Goal: Task Accomplishment & Management: Manage account settings

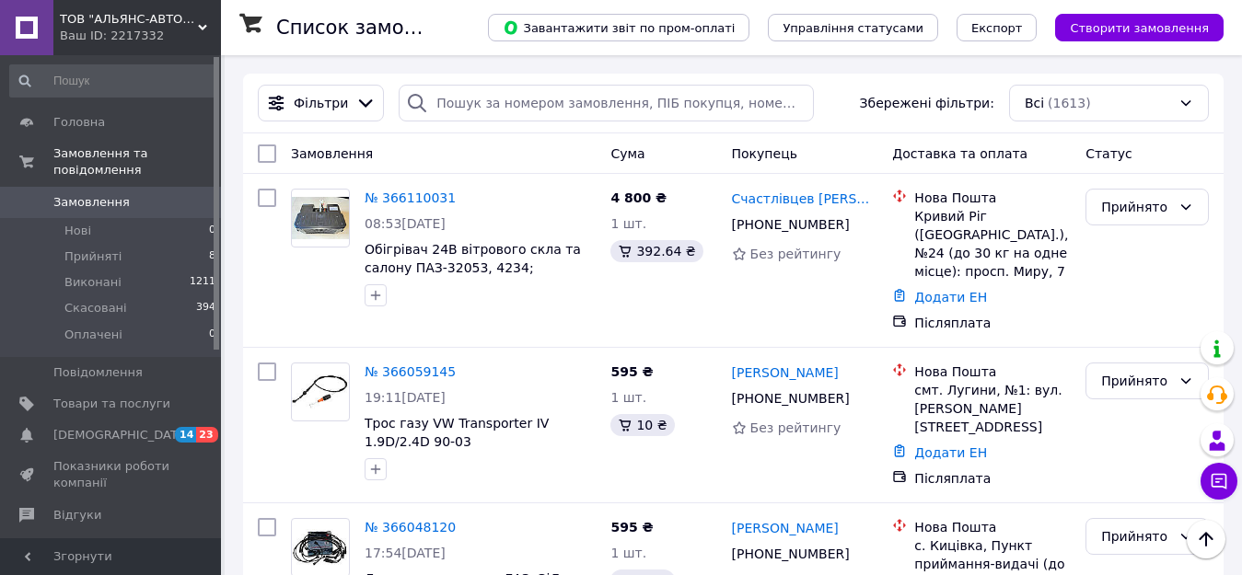
scroll to position [307, 0]
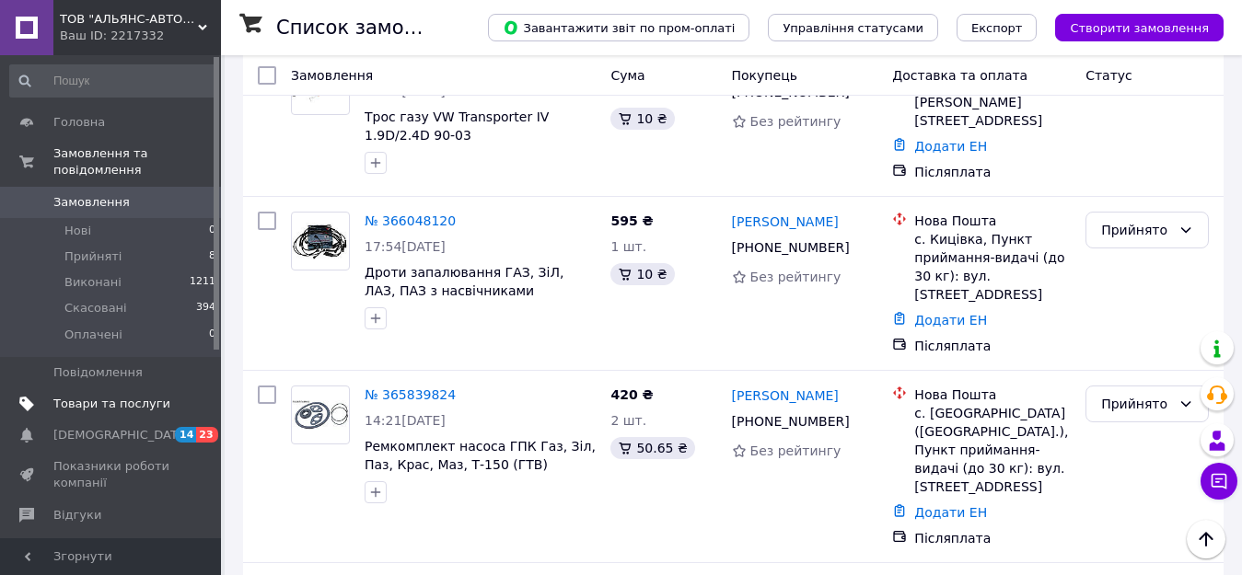
click at [99, 396] on span "Товари та послуги" at bounding box center [111, 404] width 117 height 17
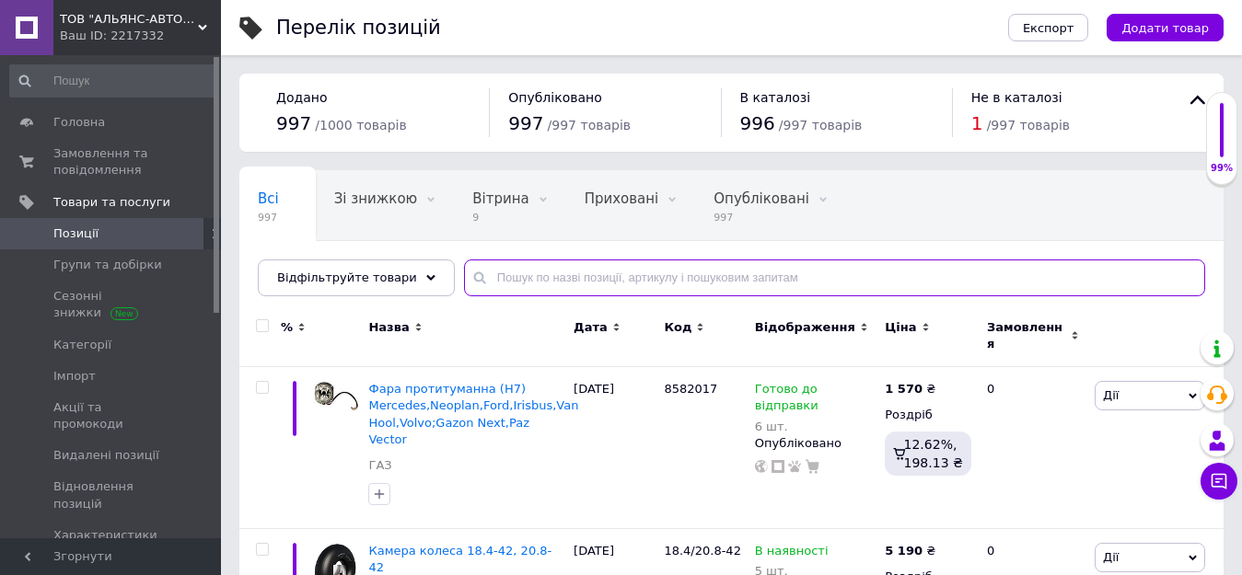
click at [510, 277] on input "text" at bounding box center [834, 278] width 741 height 37
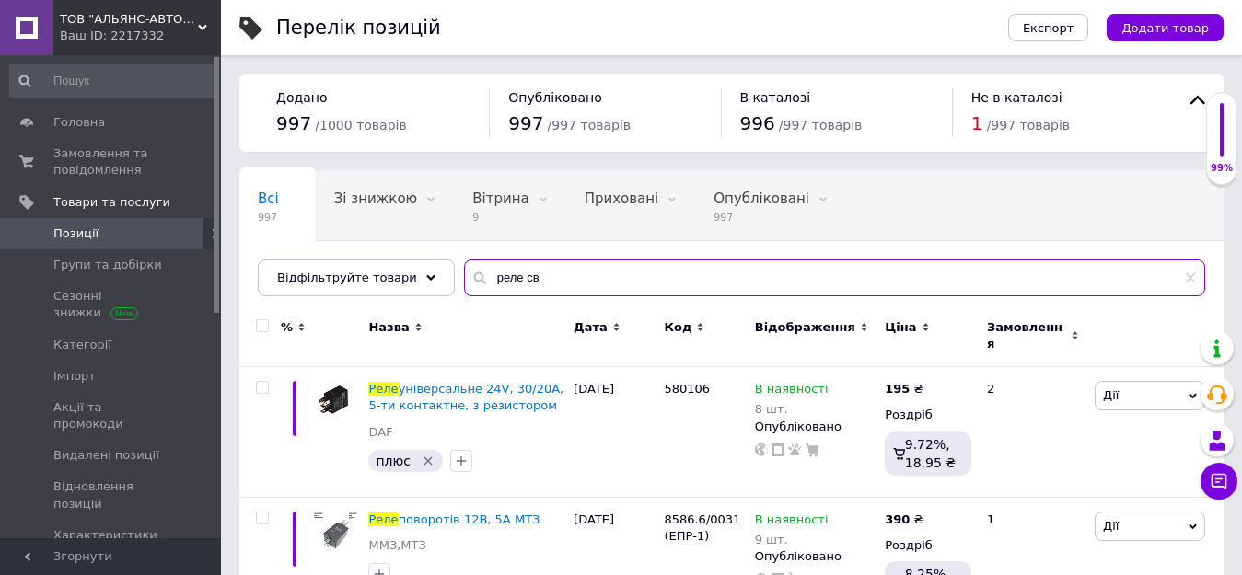
type input "реле сві"
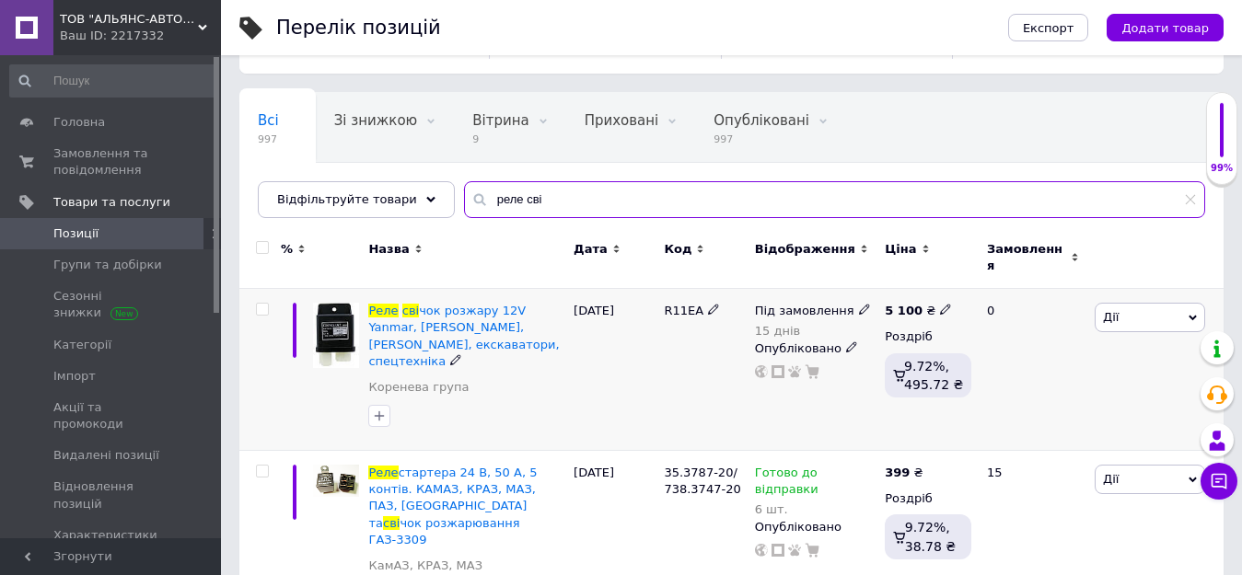
scroll to position [89, 0]
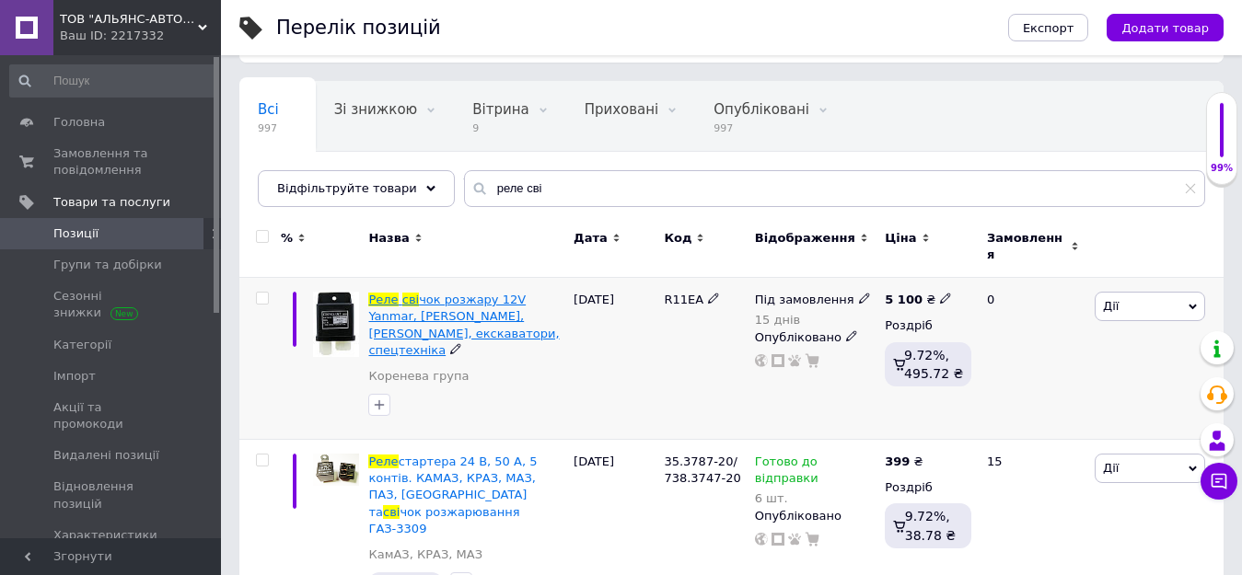
click at [505, 293] on span "чок розжару 12V Yanmar, [PERSON_NAME], [PERSON_NAME], екскаватори, спецтехніка" at bounding box center [463, 325] width 191 height 64
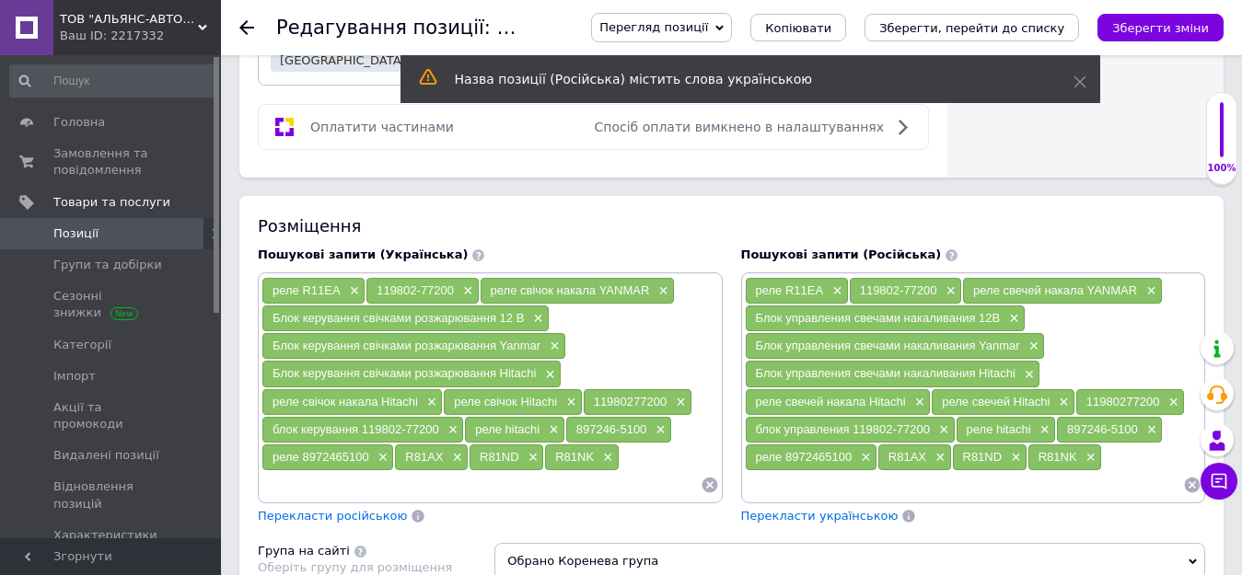
scroll to position [1128, 0]
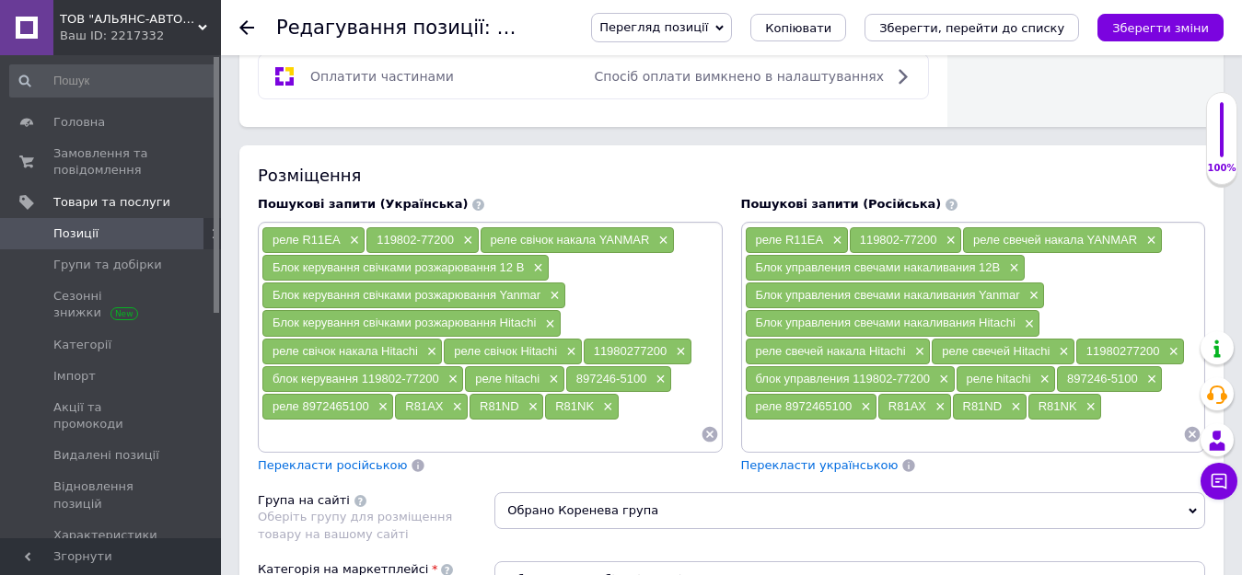
drag, startPoint x: 369, startPoint y: 238, endPoint x: 450, endPoint y: 245, distance: 81.4
click at [450, 245] on div "119802-77200 ×" at bounding box center [421, 240] width 111 height 26
copy span "119802-77200"
drag, startPoint x: 587, startPoint y: 348, endPoint x: 664, endPoint y: 351, distance: 76.5
click at [664, 351] on div "11980277200 ×" at bounding box center [638, 352] width 108 height 26
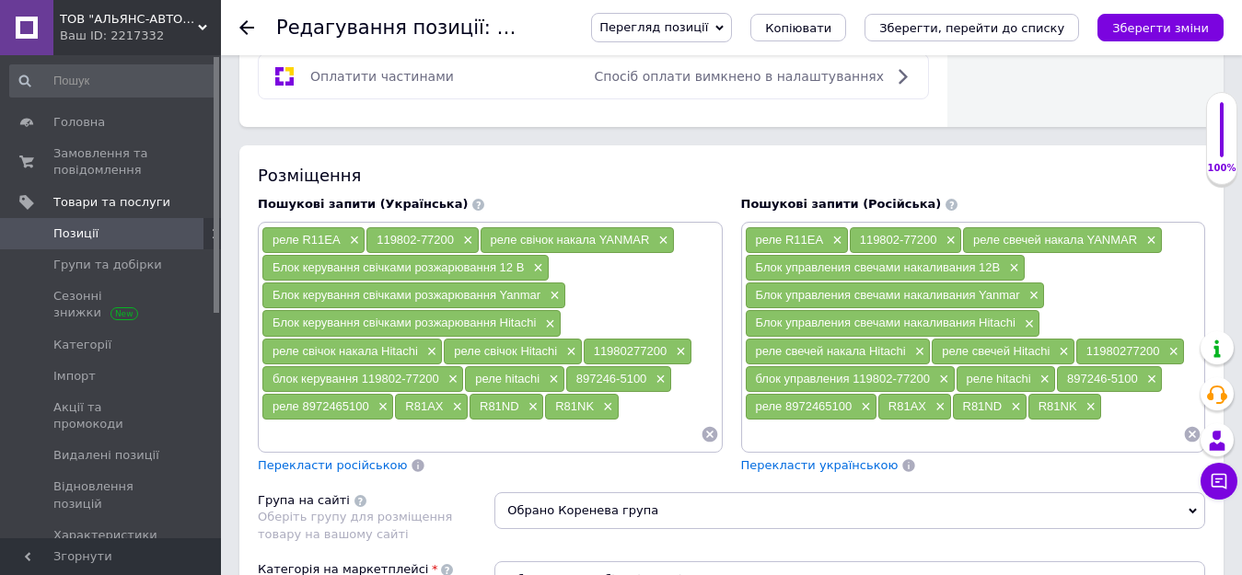
copy span "11980277200"
drag, startPoint x: 568, startPoint y: 381, endPoint x: 644, endPoint y: 380, distance: 76.4
click at [644, 380] on div "897246-5100 ×" at bounding box center [618, 379] width 105 height 26
copy span "897246-5100"
drag, startPoint x: 417, startPoint y: 411, endPoint x: 440, endPoint y: 412, distance: 23.0
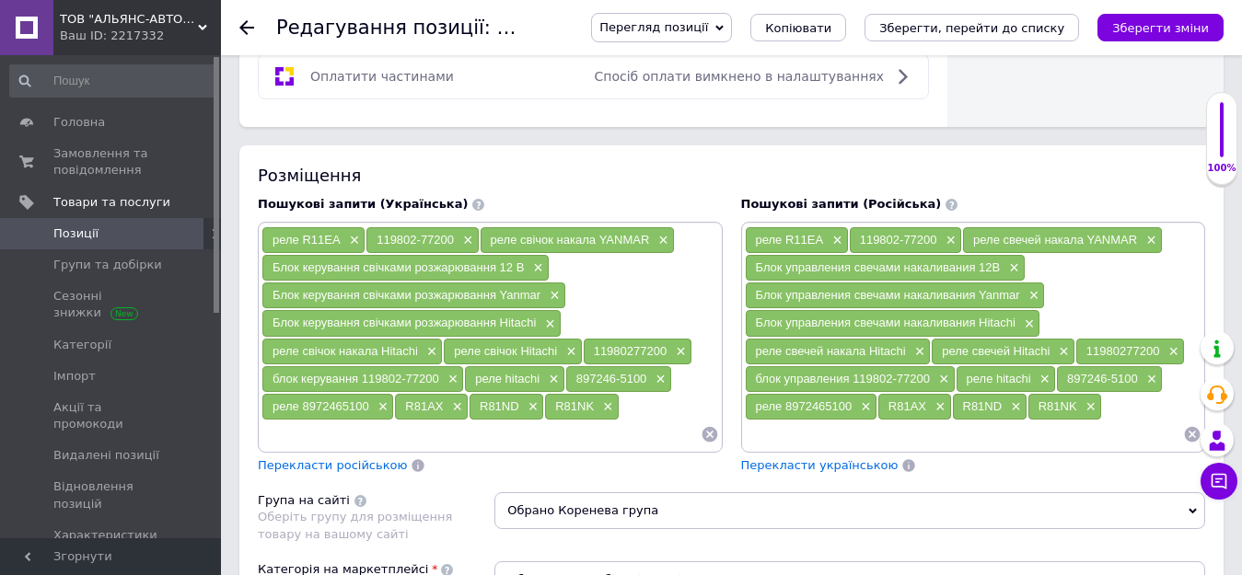
click at [440, 412] on div "R81AX ×" at bounding box center [431, 407] width 73 height 26
copy span "R81AX"
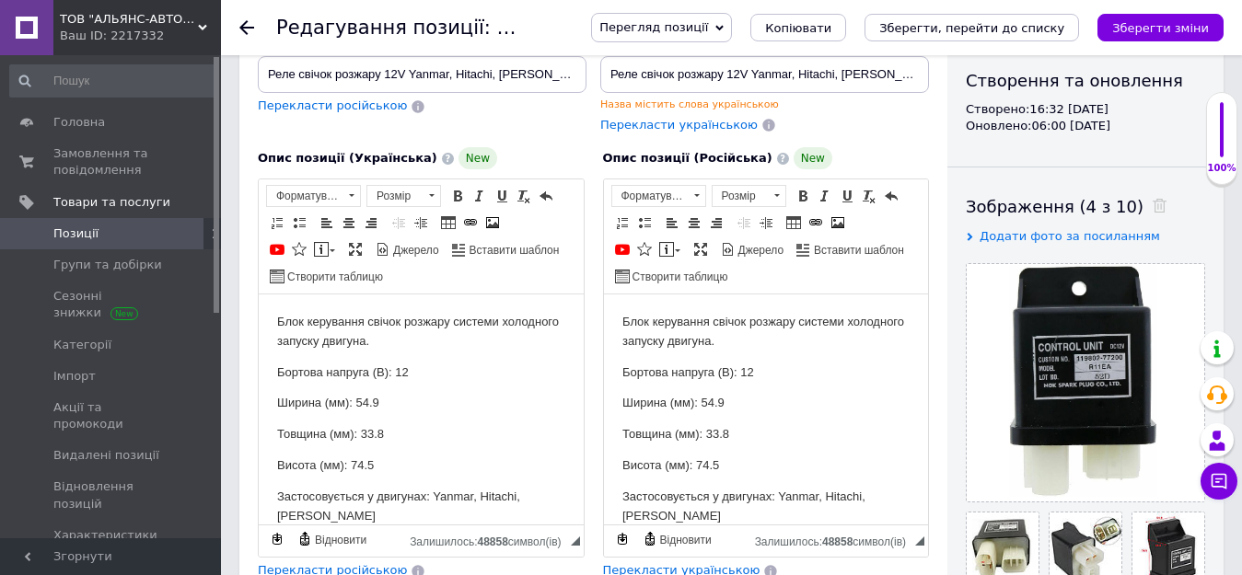
scroll to position [0, 0]
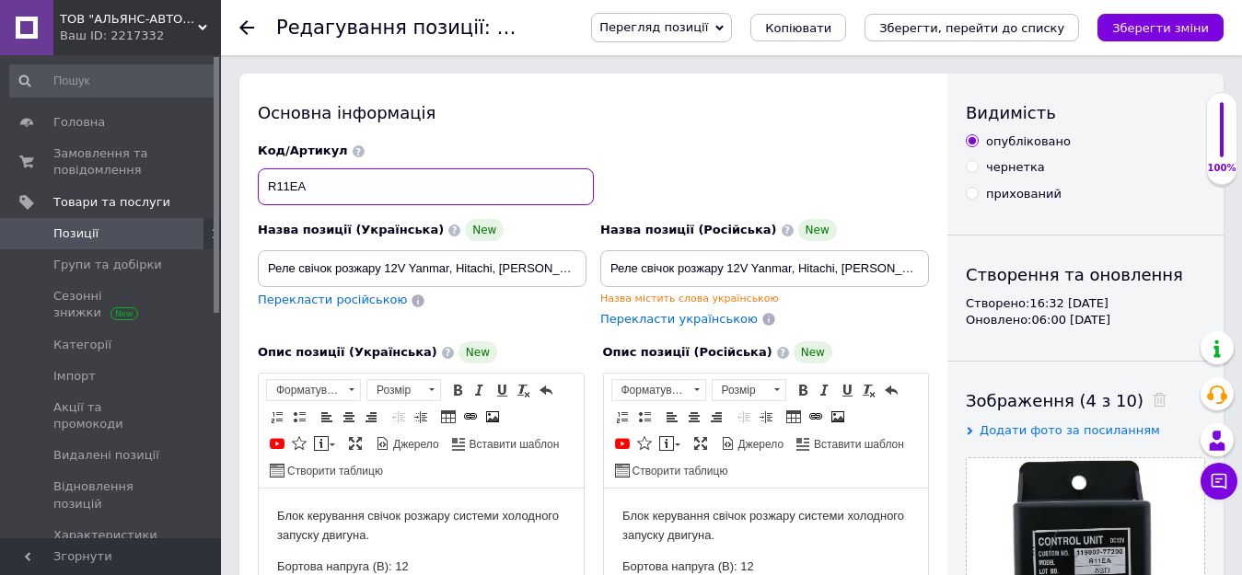
drag, startPoint x: 310, startPoint y: 181, endPoint x: 269, endPoint y: 185, distance: 41.6
click at [269, 185] on input "R11EA" at bounding box center [426, 186] width 336 height 37
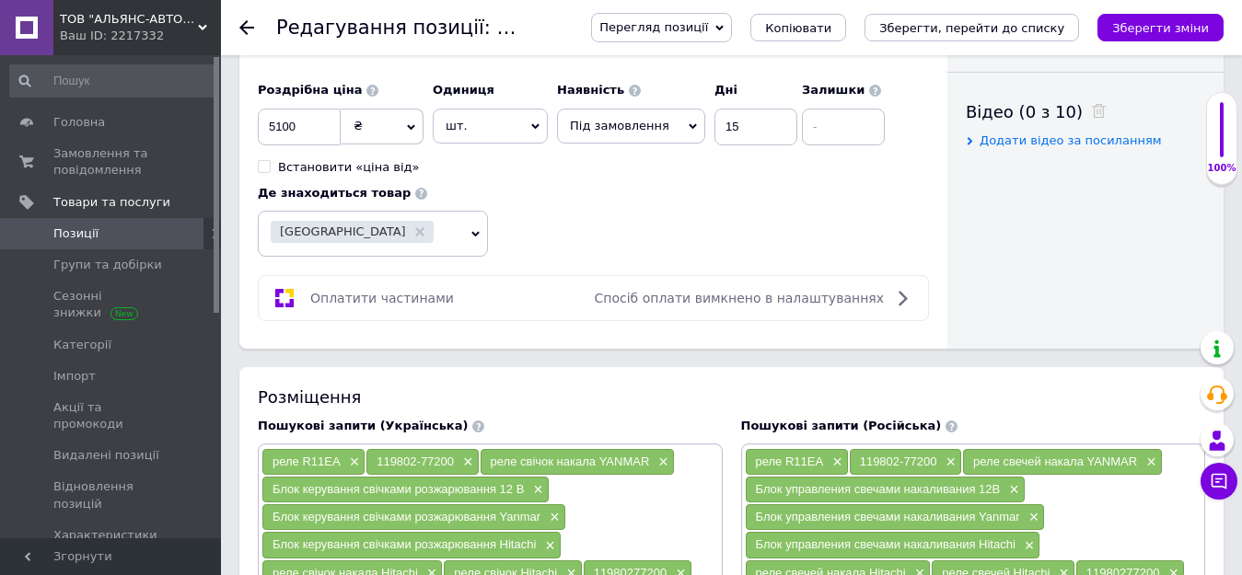
scroll to position [963, 0]
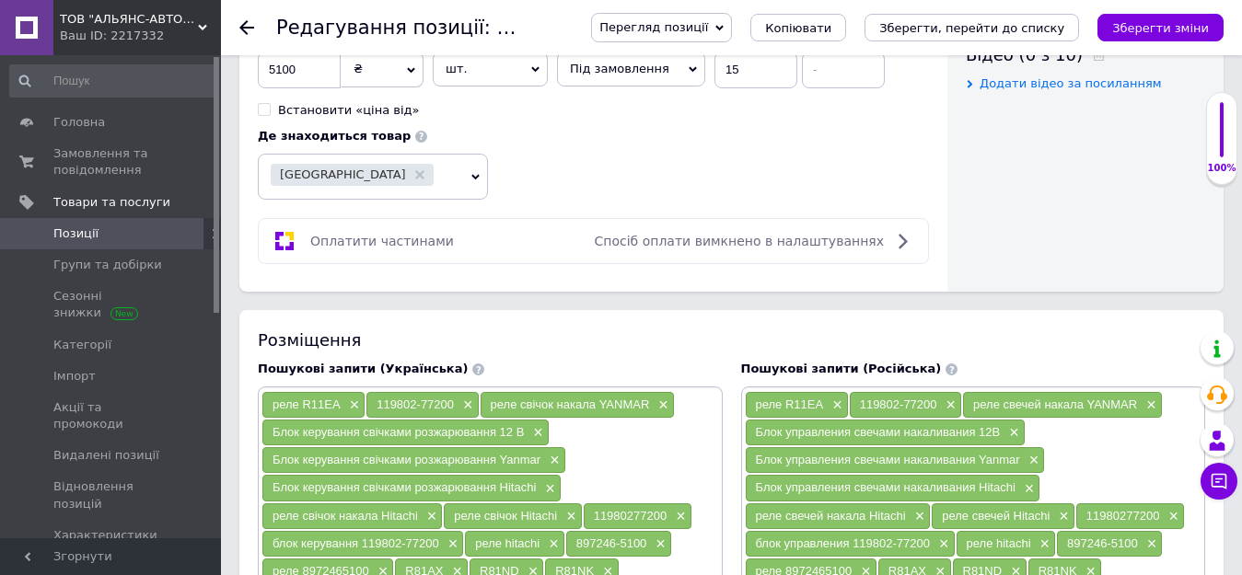
drag, startPoint x: 377, startPoint y: 399, endPoint x: 451, endPoint y: 403, distance: 73.8
click at [451, 403] on span "119802-77200" at bounding box center [415, 405] width 77 height 14
copy span "119802-77200"
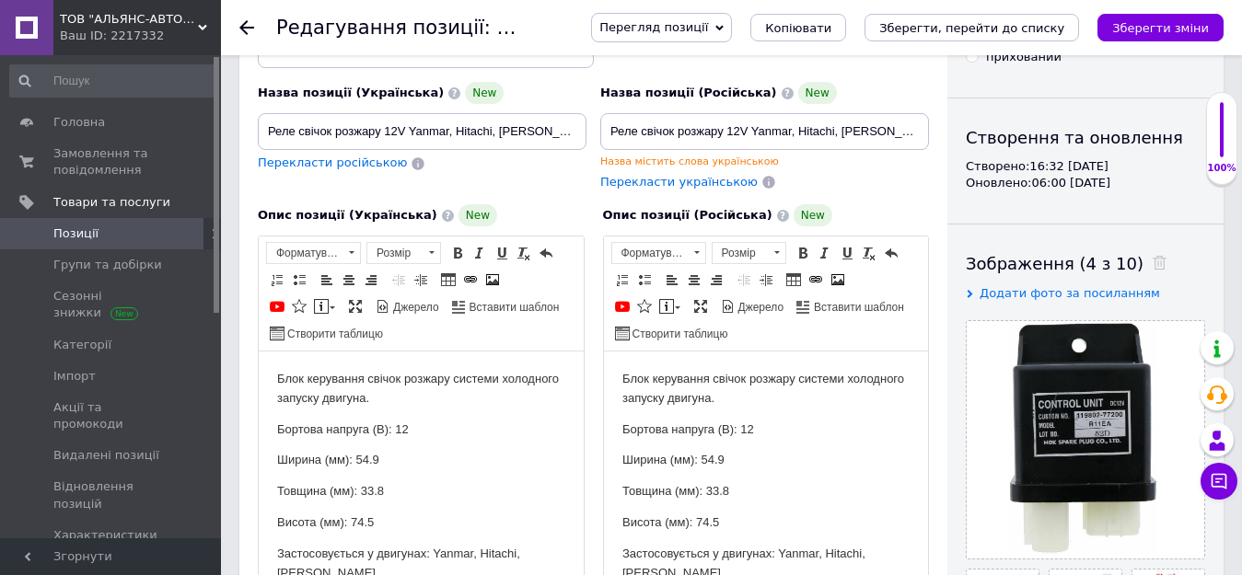
scroll to position [0, 0]
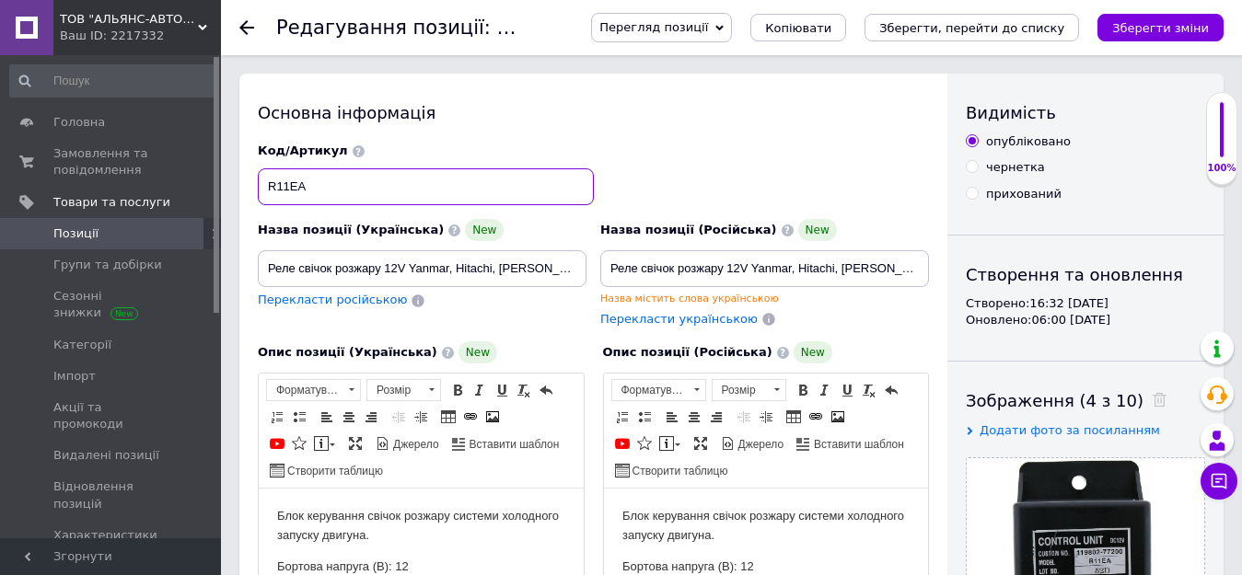
drag, startPoint x: 283, startPoint y: 182, endPoint x: 271, endPoint y: 183, distance: 12.0
click at [271, 183] on input "R11EA" at bounding box center [426, 186] width 336 height 37
